Goal: Task Accomplishment & Management: Manage account settings

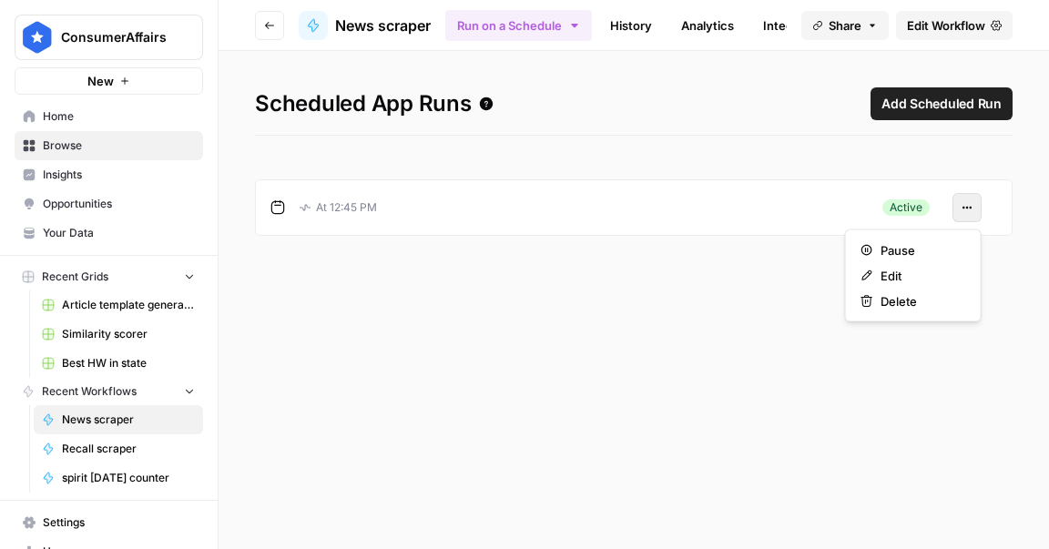
click at [963, 209] on icon "button" at bounding box center [967, 207] width 11 height 11
click at [908, 250] on span "Pause" at bounding box center [920, 250] width 78 height 18
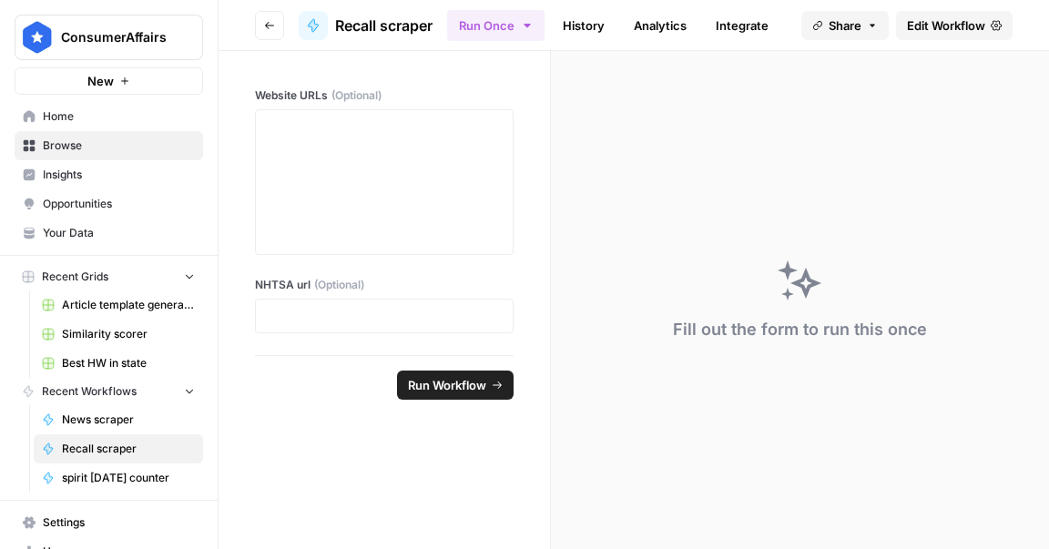
click at [532, 31] on icon "button" at bounding box center [527, 25] width 15 height 15
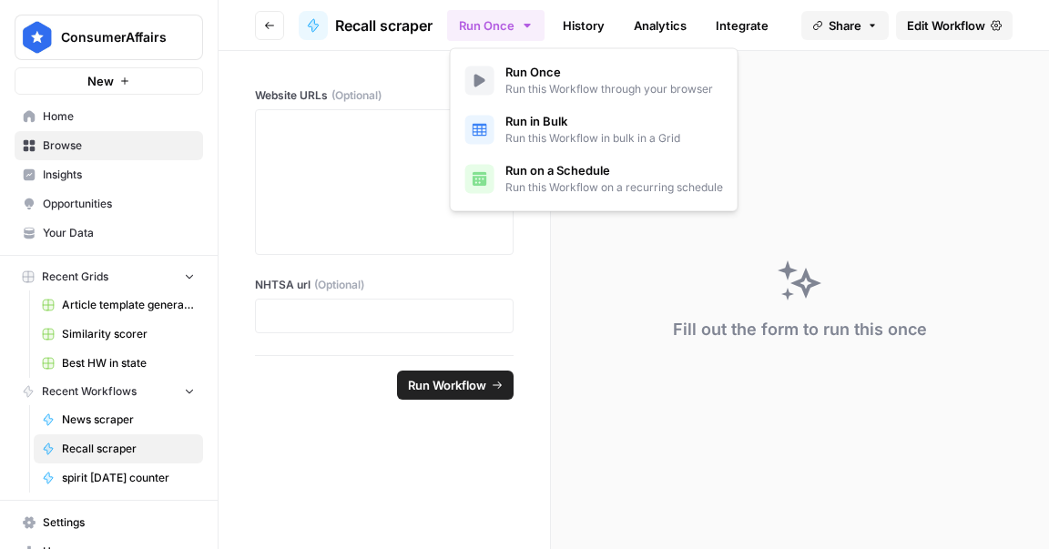
click at [535, 161] on span "Run on a Schedule" at bounding box center [614, 170] width 218 height 18
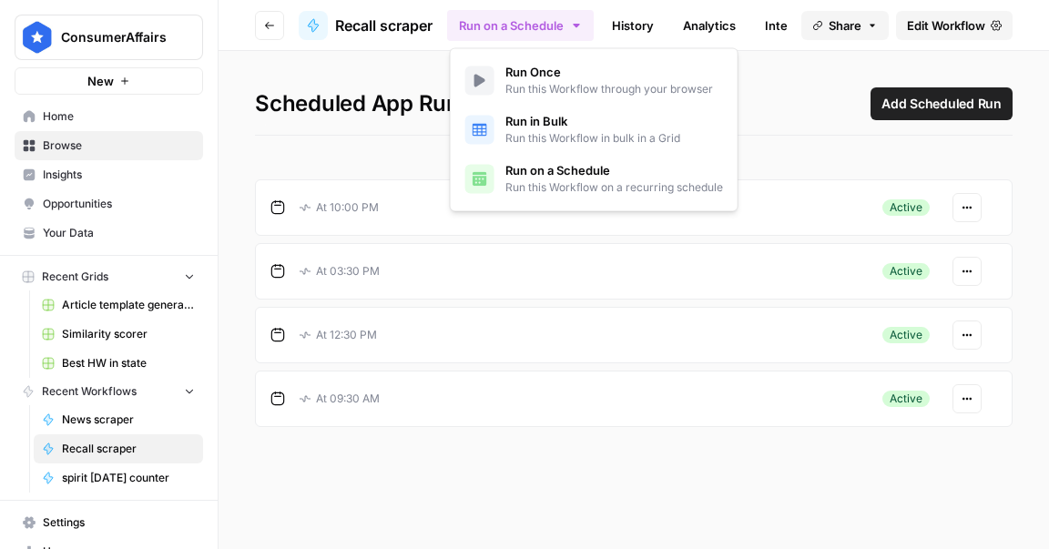
click at [973, 217] on button "Actions" at bounding box center [967, 207] width 29 height 29
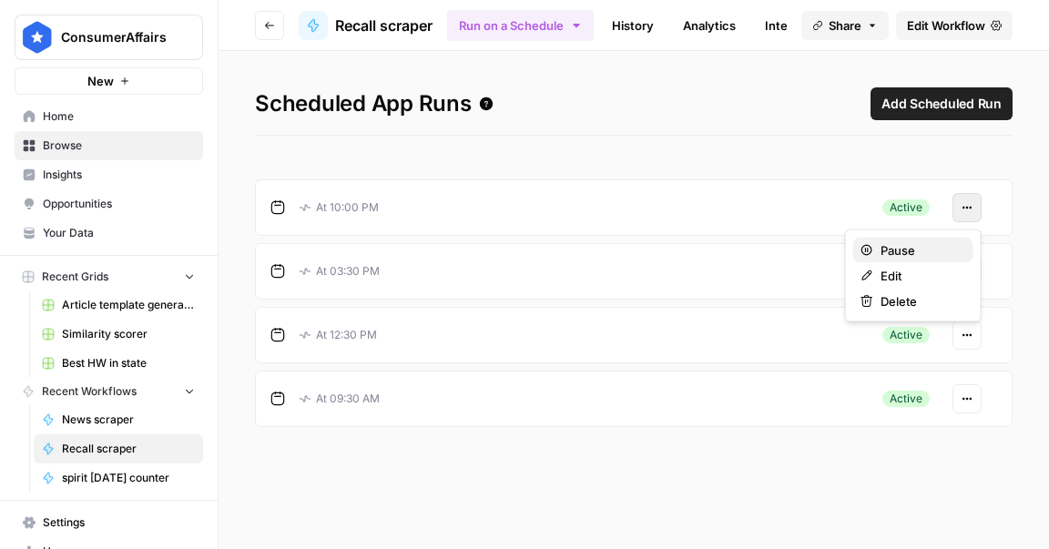
click at [942, 260] on button "Pause" at bounding box center [913, 250] width 120 height 25
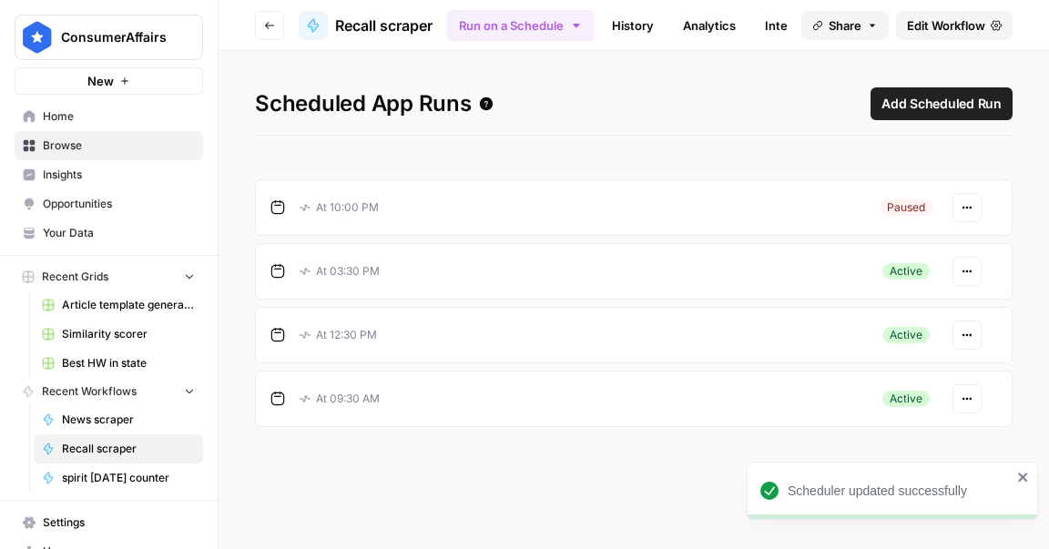
click at [973, 262] on button "Actions" at bounding box center [967, 271] width 29 height 29
click at [932, 305] on span "Pause" at bounding box center [920, 313] width 78 height 18
click at [970, 334] on icon "button" at bounding box center [970, 335] width 3 height 3
click at [927, 370] on span "Pause" at bounding box center [920, 377] width 78 height 18
click at [975, 394] on button "Actions" at bounding box center [967, 398] width 29 height 29
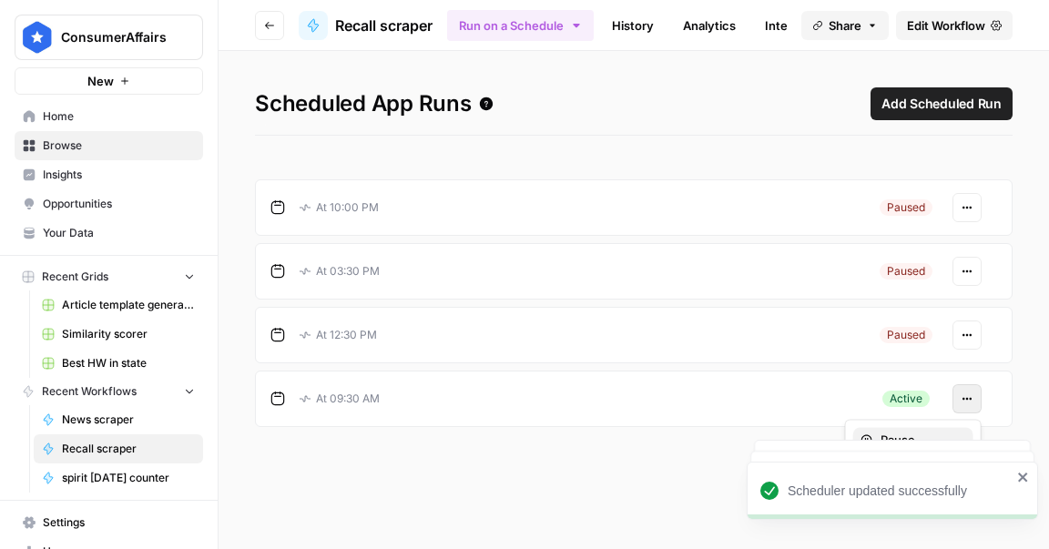
click at [930, 433] on span "Pause" at bounding box center [920, 440] width 78 height 18
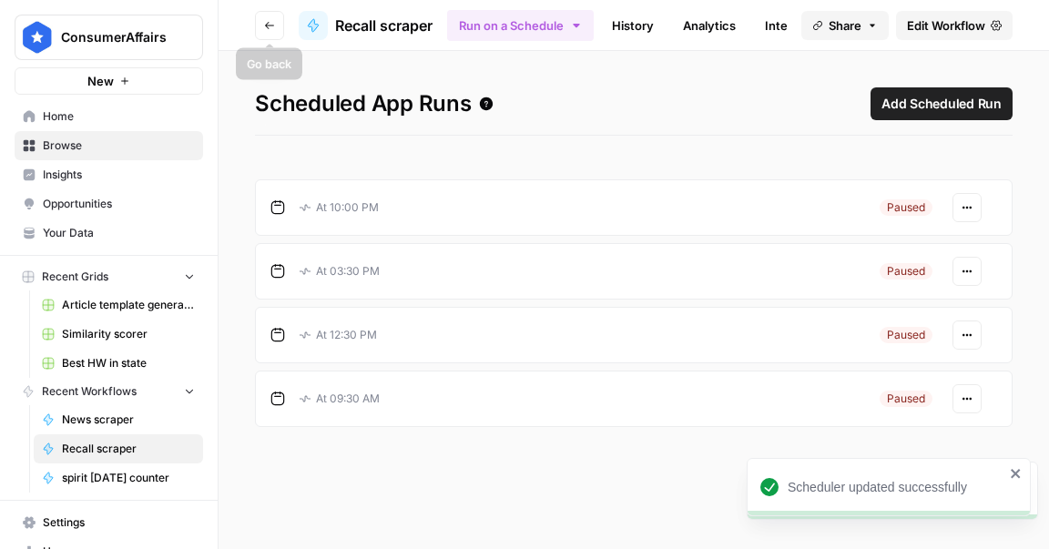
click at [259, 36] on button "Go back" at bounding box center [269, 25] width 29 height 29
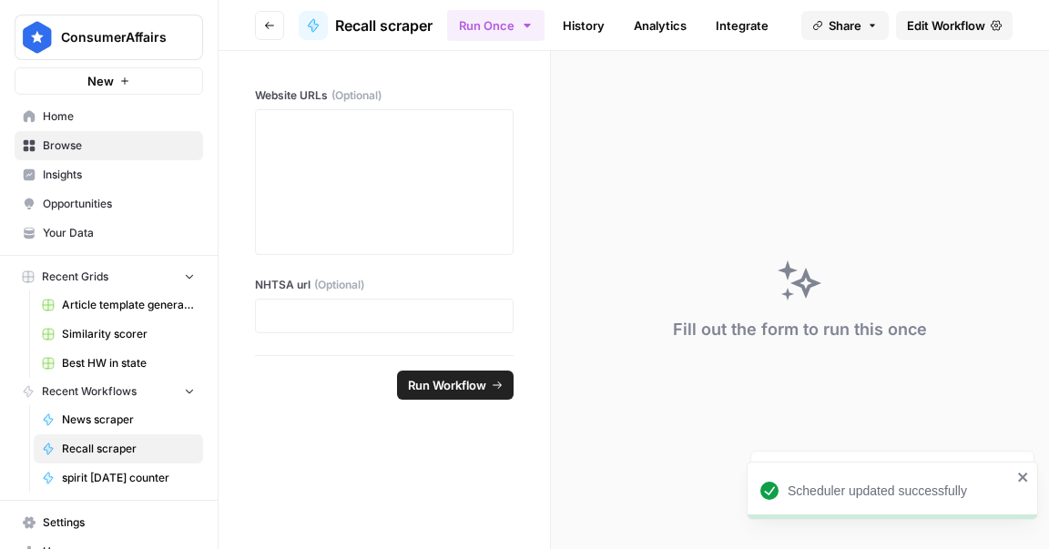
click at [259, 36] on button "Go back" at bounding box center [269, 25] width 29 height 29
